Goal: Complete application form

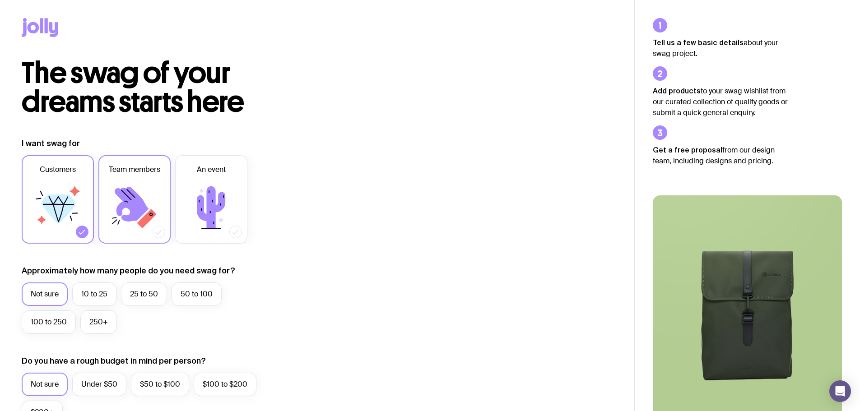
click at [151, 170] on span "Team members" at bounding box center [134, 169] width 51 height 11
click at [0, 0] on input "Team members" at bounding box center [0, 0] width 0 height 0
click at [194, 193] on icon at bounding box center [211, 208] width 54 height 54
click at [0, 0] on input "An event" at bounding box center [0, 0] width 0 height 0
click at [163, 194] on label "Team members" at bounding box center [134, 199] width 72 height 88
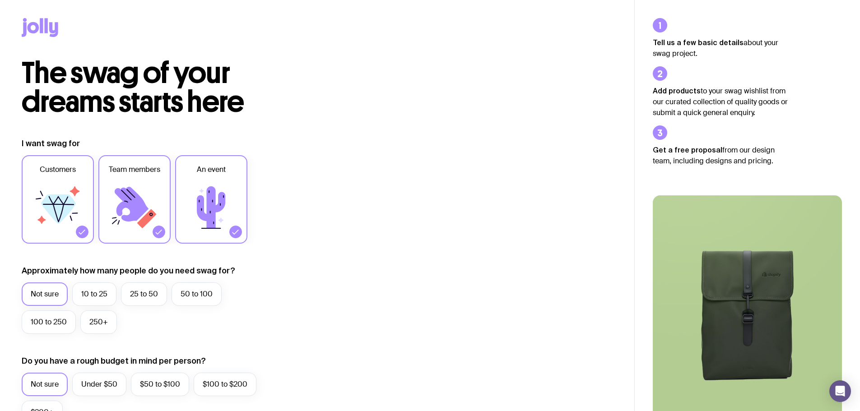
click at [0, 0] on input "Team members" at bounding box center [0, 0] width 0 height 0
click at [77, 193] on icon at bounding box center [58, 208] width 54 height 54
click at [0, 0] on input "Customers" at bounding box center [0, 0] width 0 height 0
click at [190, 184] on icon at bounding box center [211, 208] width 54 height 54
click at [0, 0] on input "An event" at bounding box center [0, 0] width 0 height 0
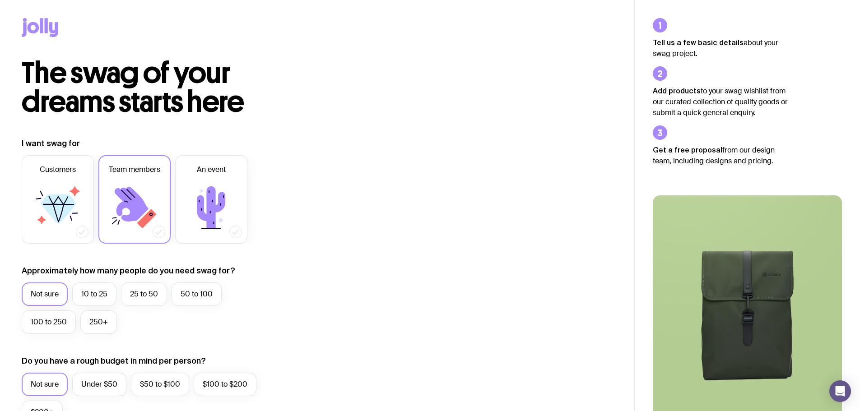
click at [148, 193] on icon at bounding box center [134, 208] width 54 height 54
click at [0, 0] on input "Team members" at bounding box center [0, 0] width 0 height 0
click at [81, 190] on icon at bounding box center [58, 208] width 54 height 54
click at [0, 0] on input "Customers" at bounding box center [0, 0] width 0 height 0
click at [75, 190] on icon at bounding box center [75, 191] width 10 height 10
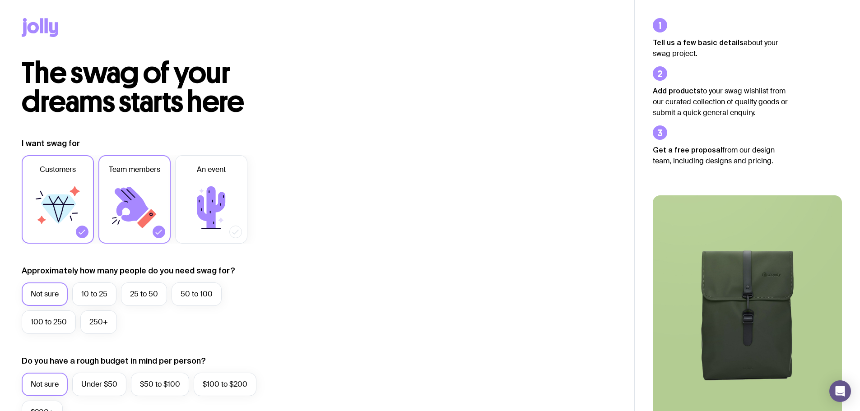
click at [0, 0] on input "Customers" at bounding box center [0, 0] width 0 height 0
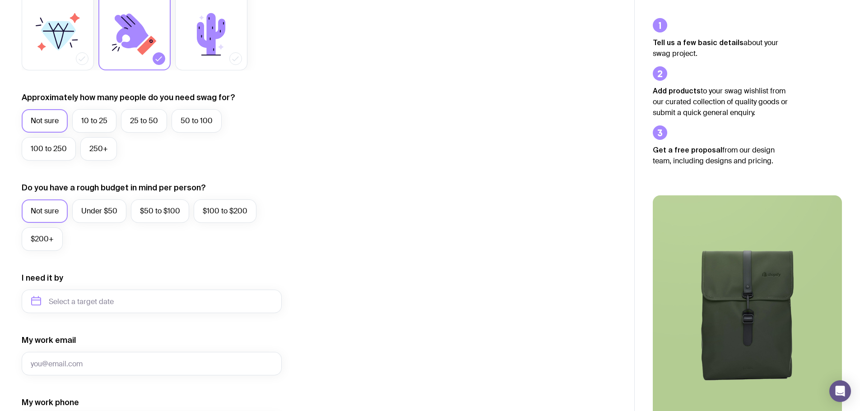
scroll to position [85, 0]
